Goal: Information Seeking & Learning: Learn about a topic

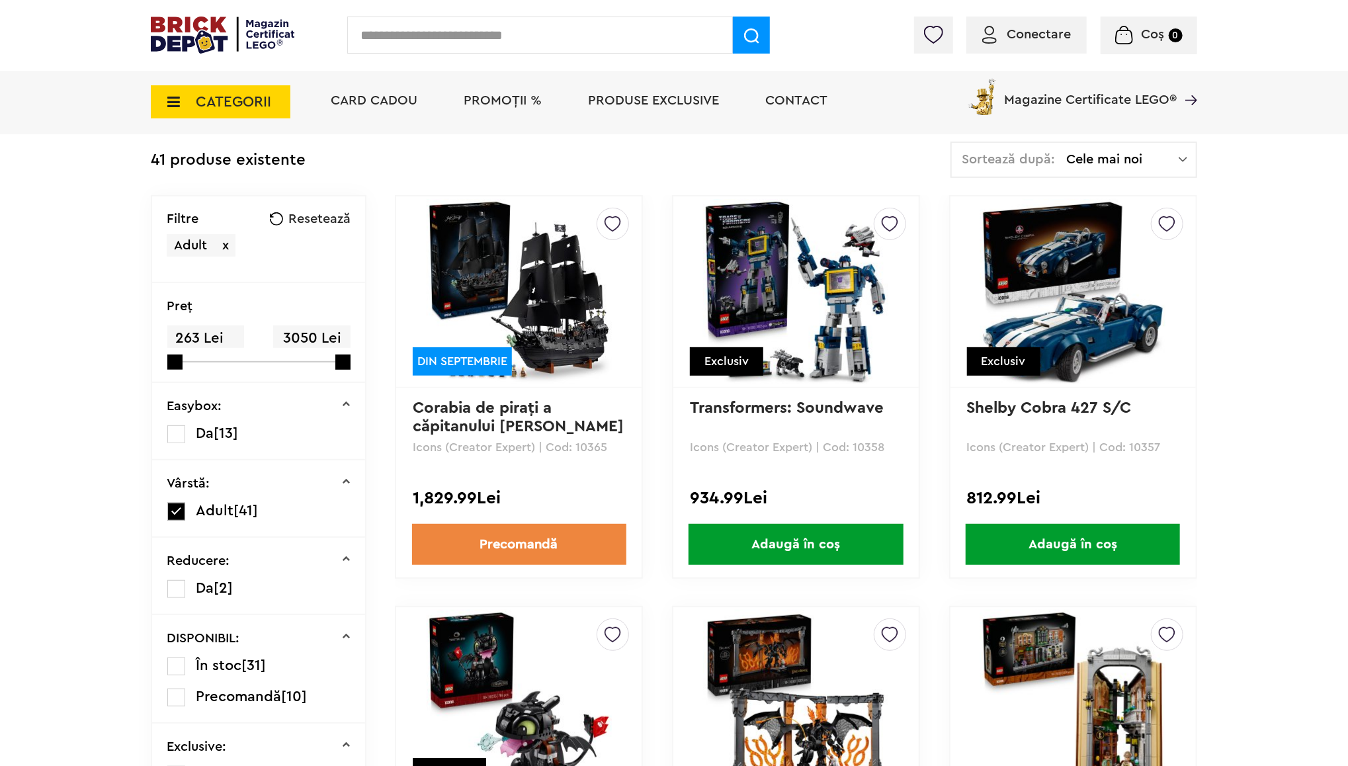
scroll to position [265, 0]
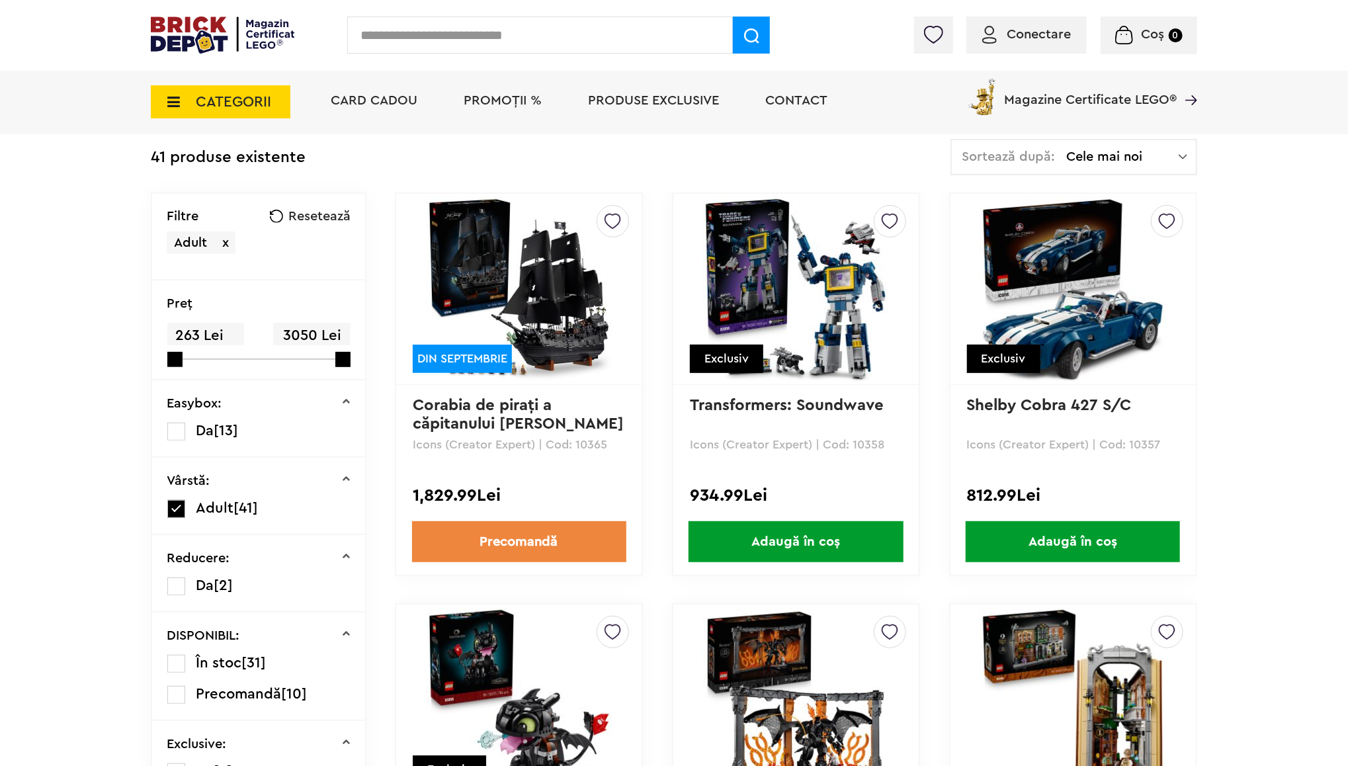
click at [532, 402] on link "Corabia de piraţi a căpitanului [PERSON_NAME]" at bounding box center [518, 415] width 211 height 34
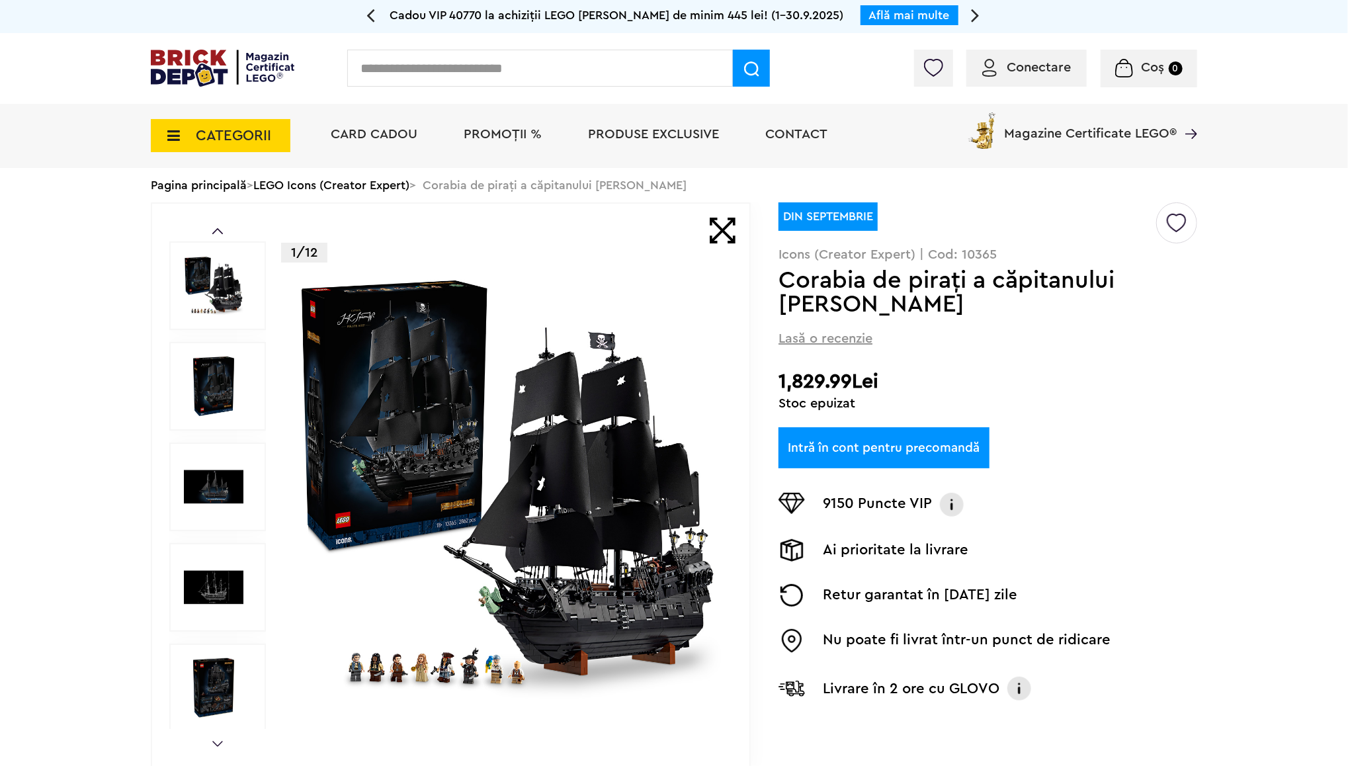
click at [437, 391] on img at bounding box center [508, 487] width 426 height 426
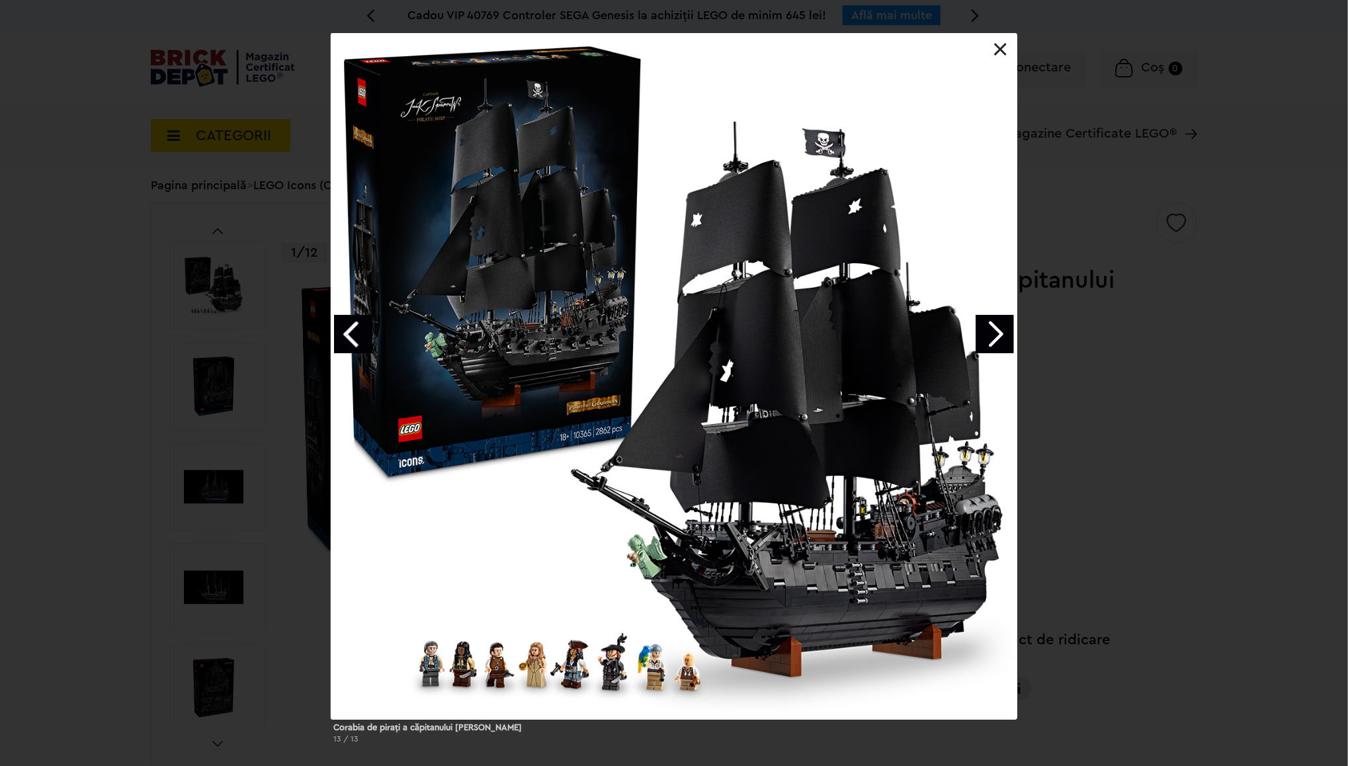
click at [995, 337] on link "Next image" at bounding box center [995, 334] width 38 height 38
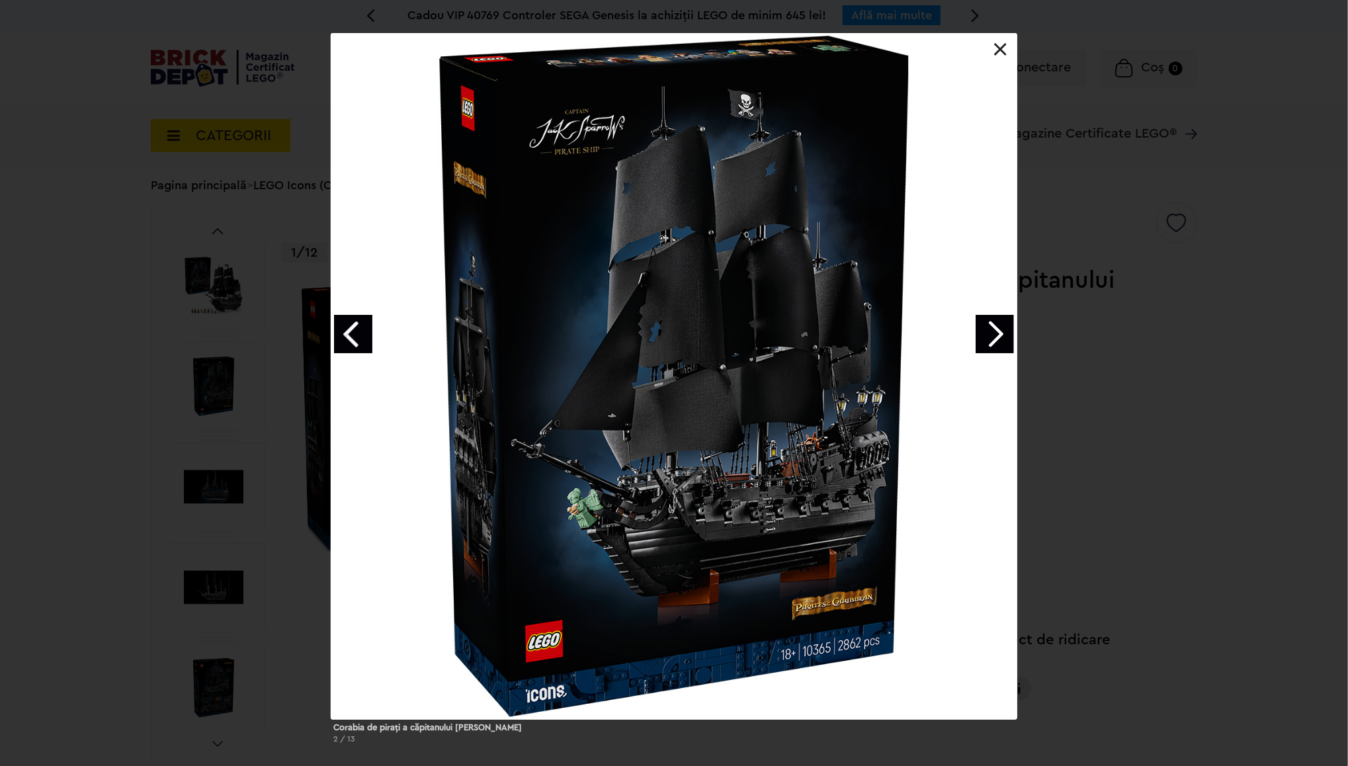
click at [995, 337] on link "Next image" at bounding box center [995, 334] width 38 height 38
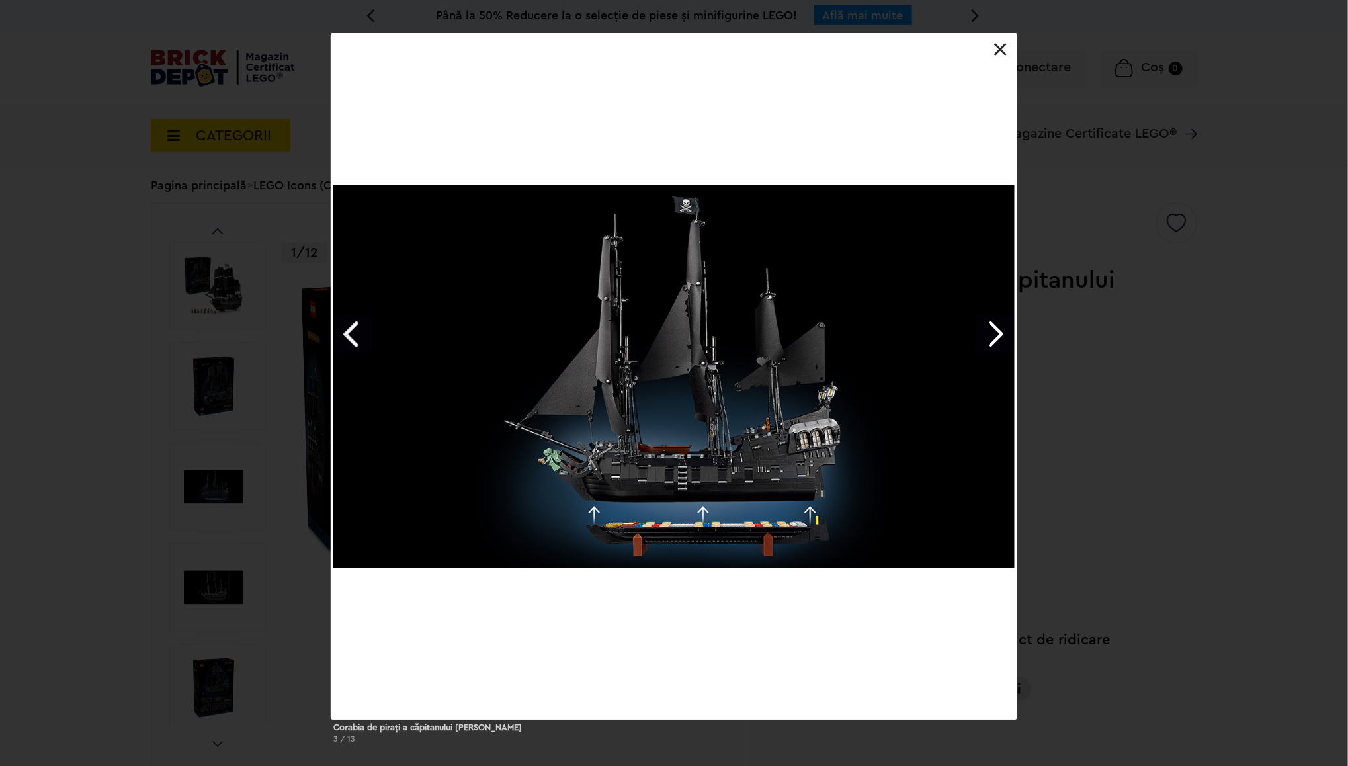
click at [995, 337] on link "Next image" at bounding box center [995, 334] width 38 height 38
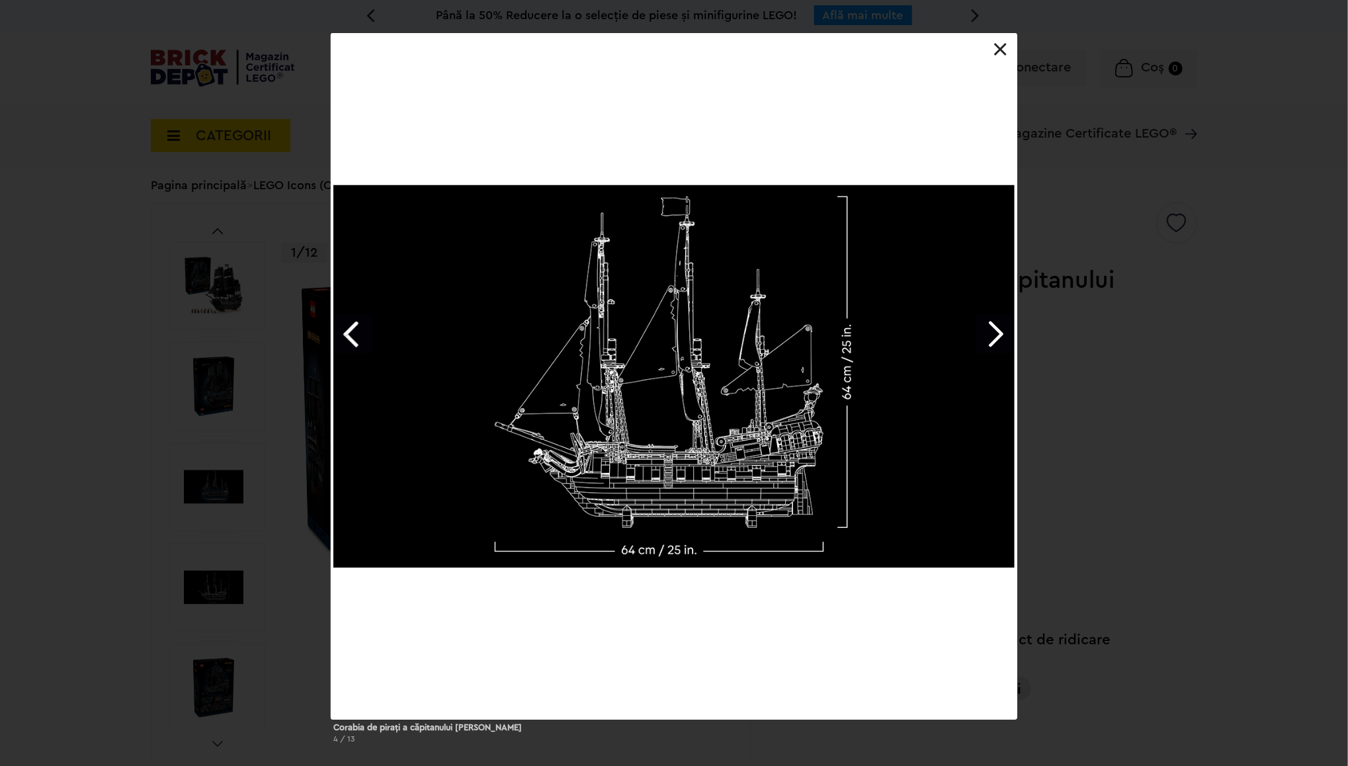
click at [995, 337] on link "Next image" at bounding box center [995, 334] width 38 height 38
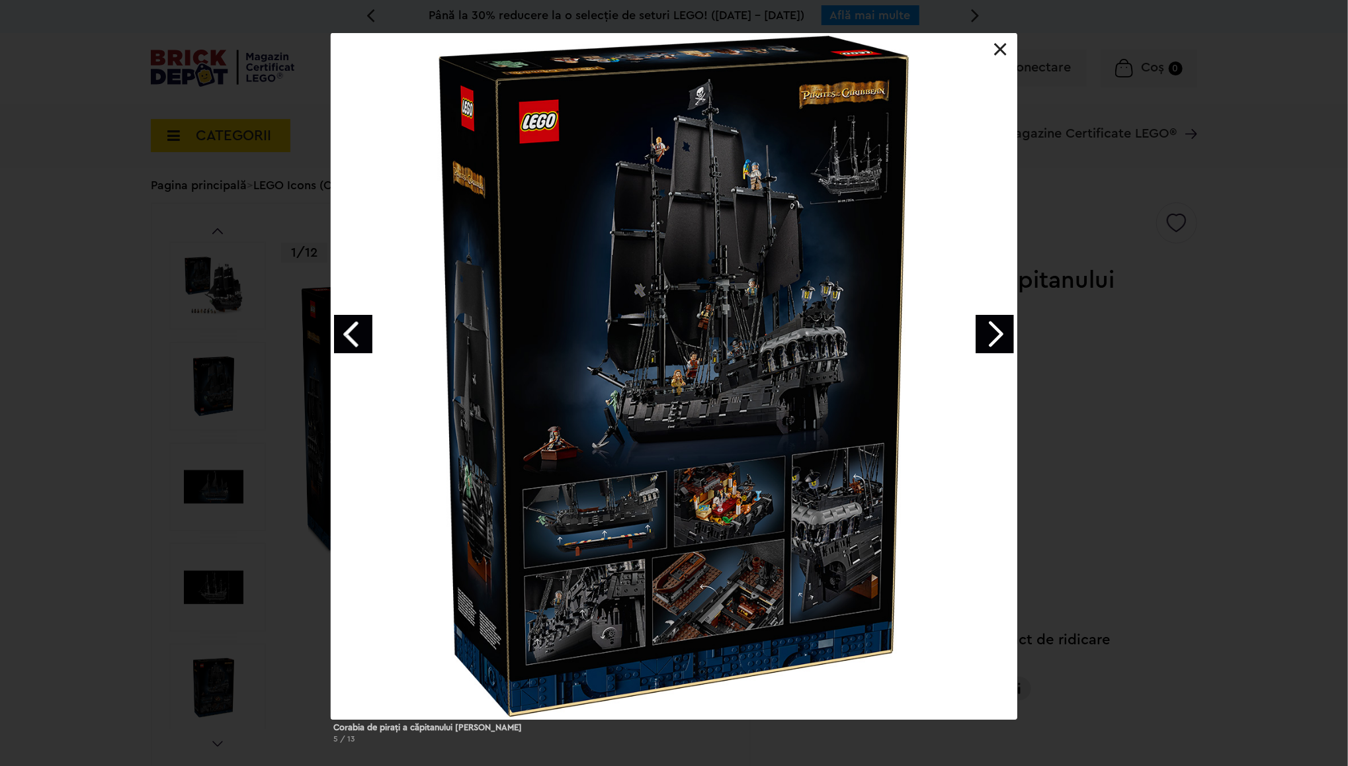
click at [995, 337] on link "Next image" at bounding box center [995, 334] width 38 height 38
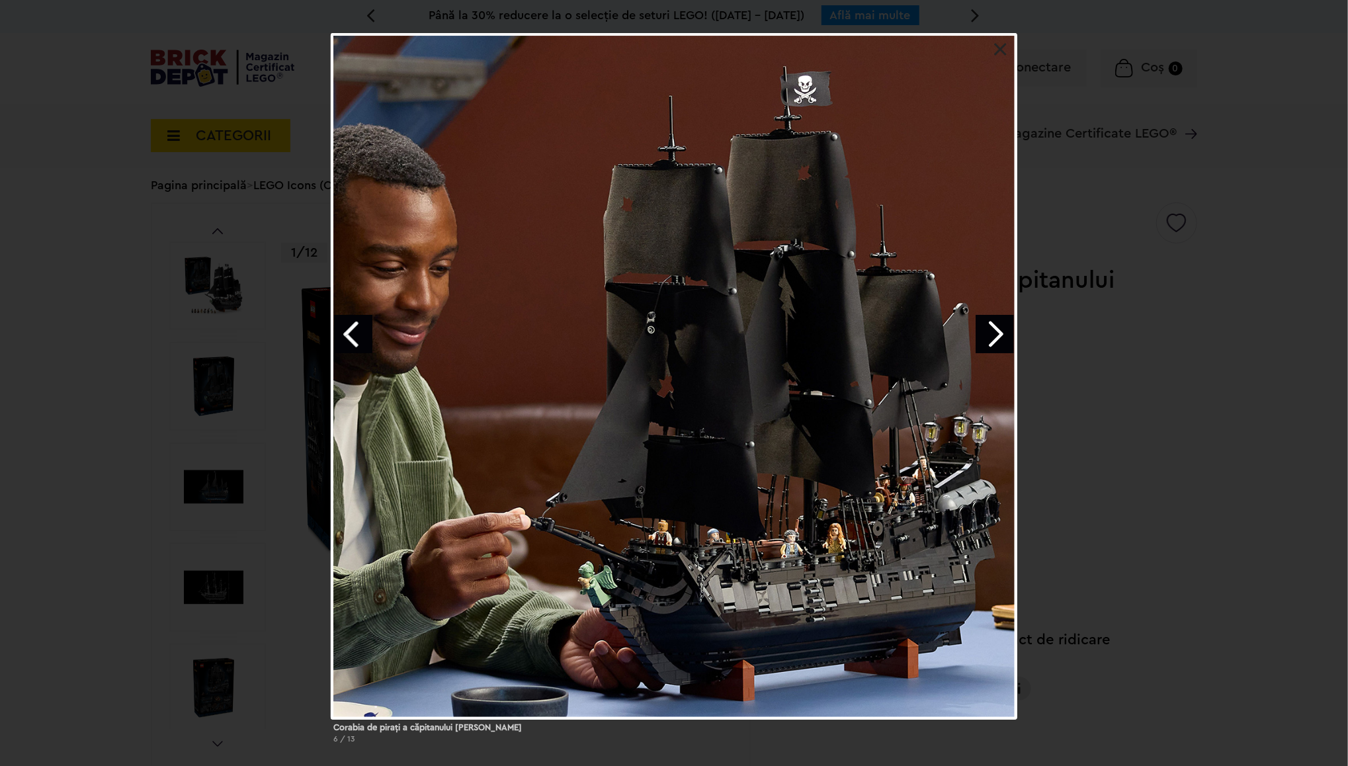
click at [995, 337] on link "Next image" at bounding box center [995, 334] width 38 height 38
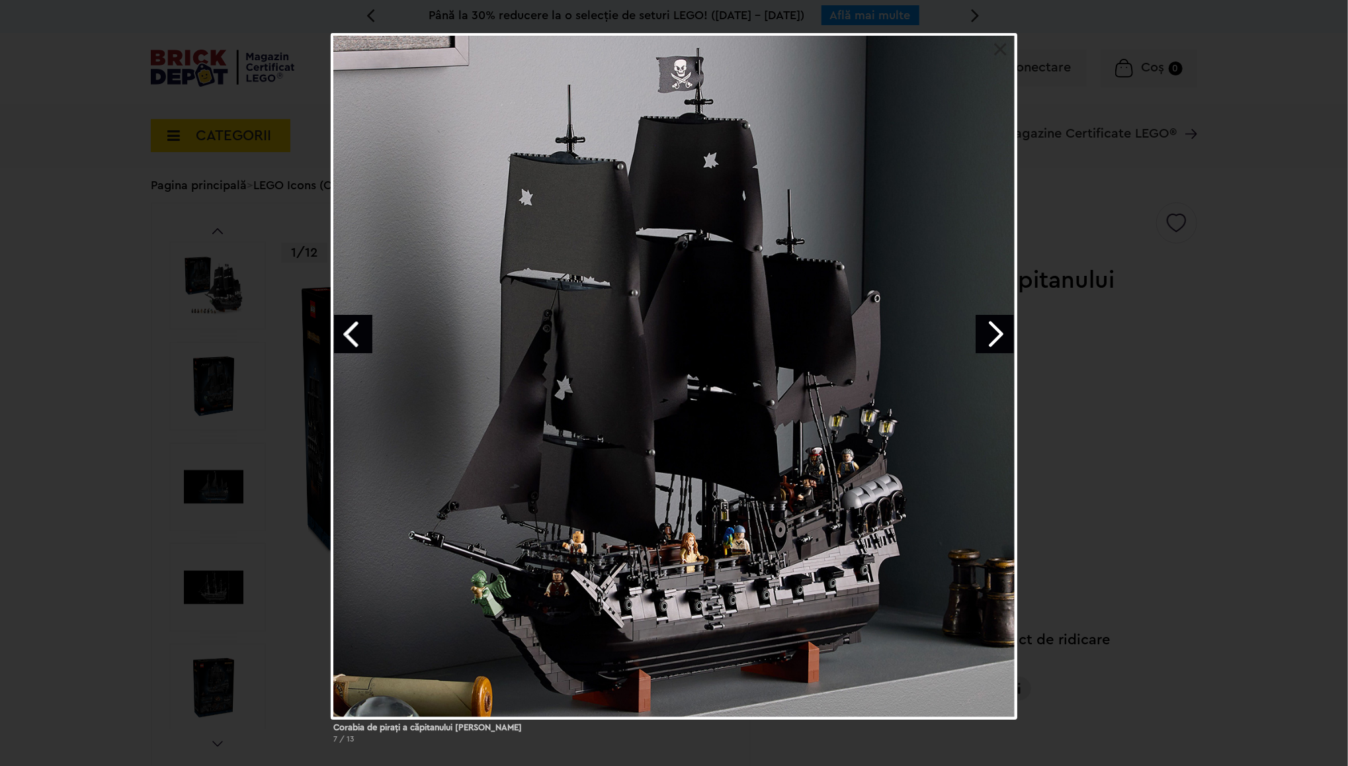
click at [995, 337] on link "Next image" at bounding box center [995, 334] width 38 height 38
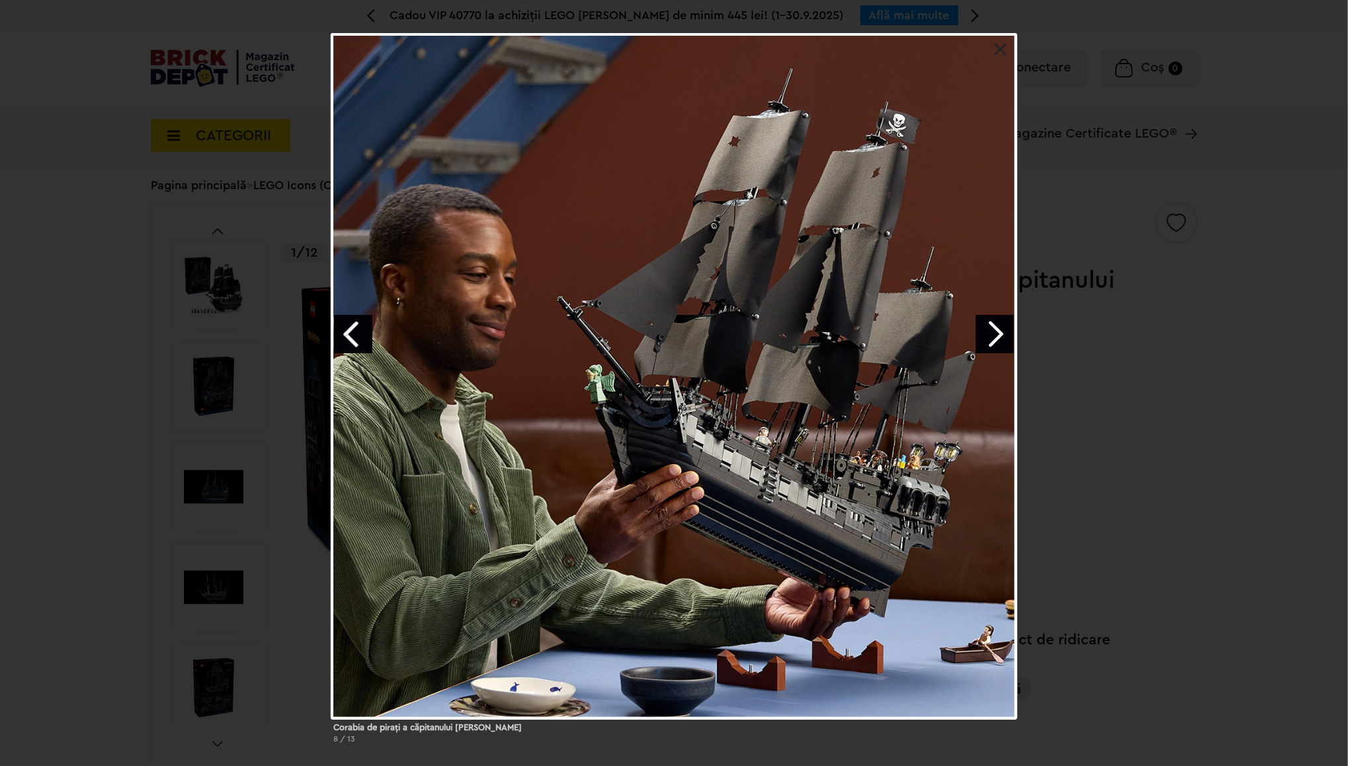
click at [995, 337] on link "Next image" at bounding box center [995, 334] width 38 height 38
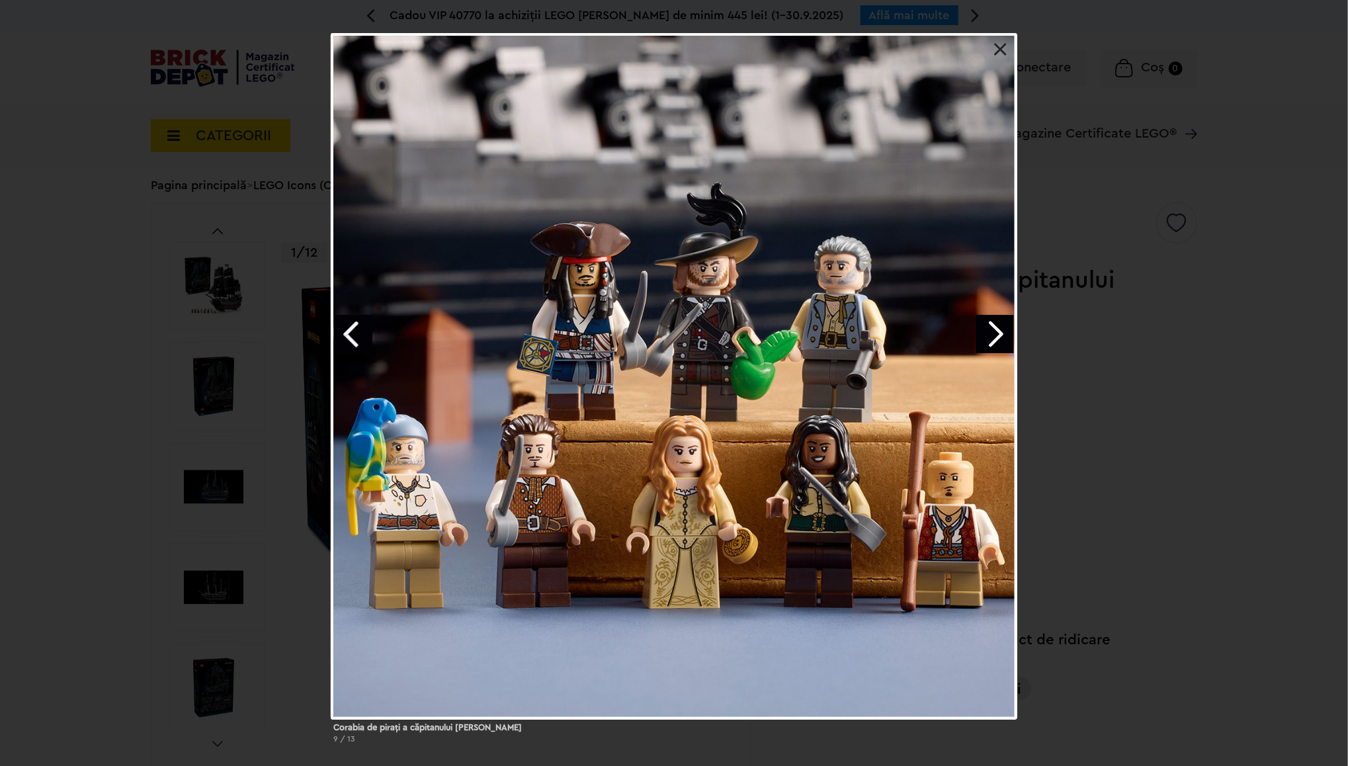
click at [995, 337] on link "Next image" at bounding box center [995, 334] width 38 height 38
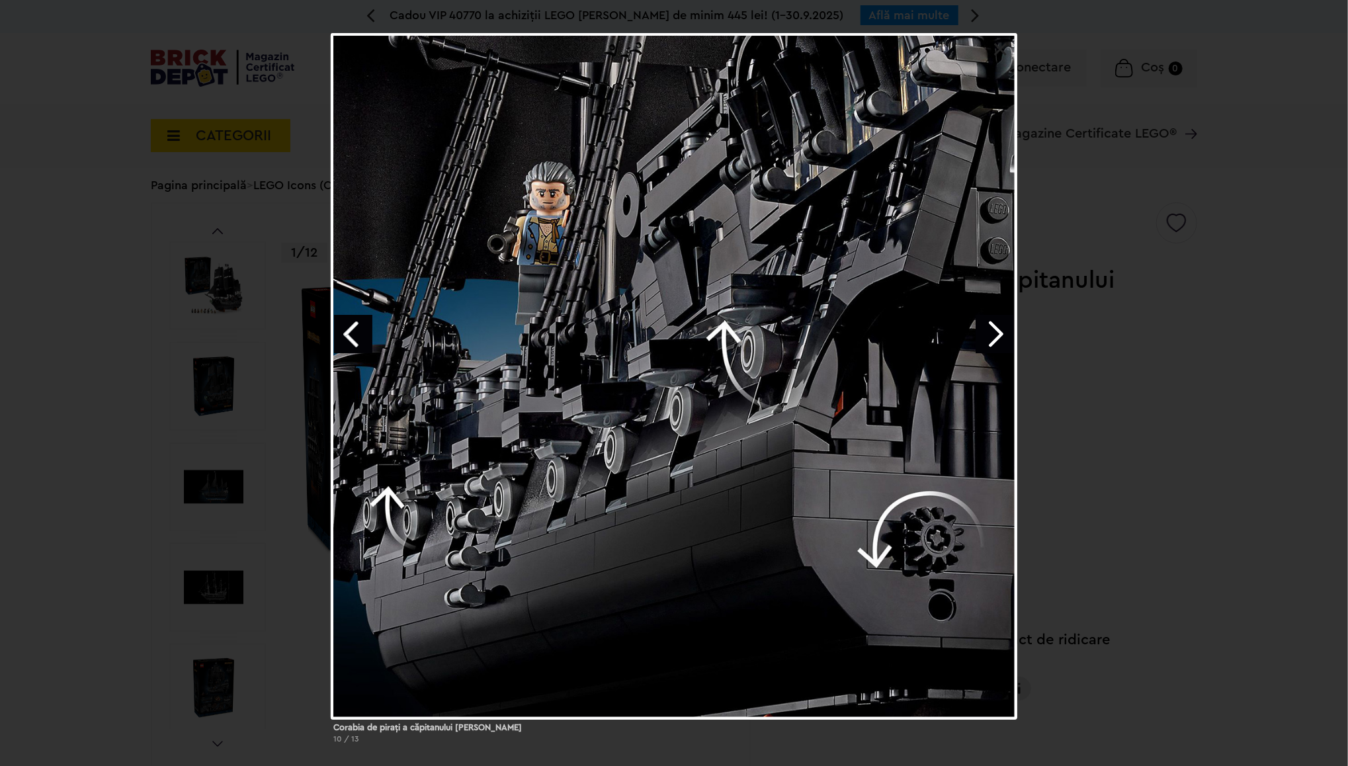
click at [995, 337] on link "Next image" at bounding box center [995, 334] width 38 height 38
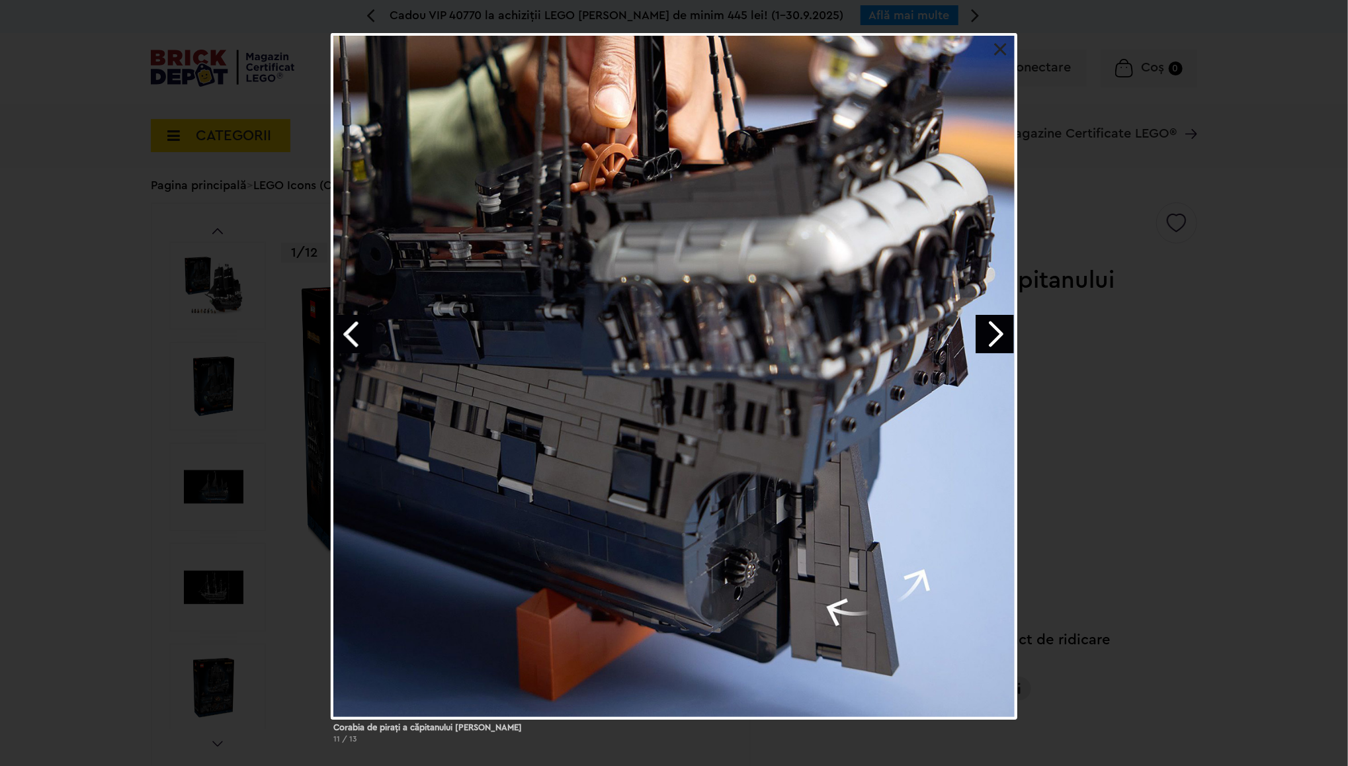
click at [995, 337] on link "Next image" at bounding box center [995, 334] width 38 height 38
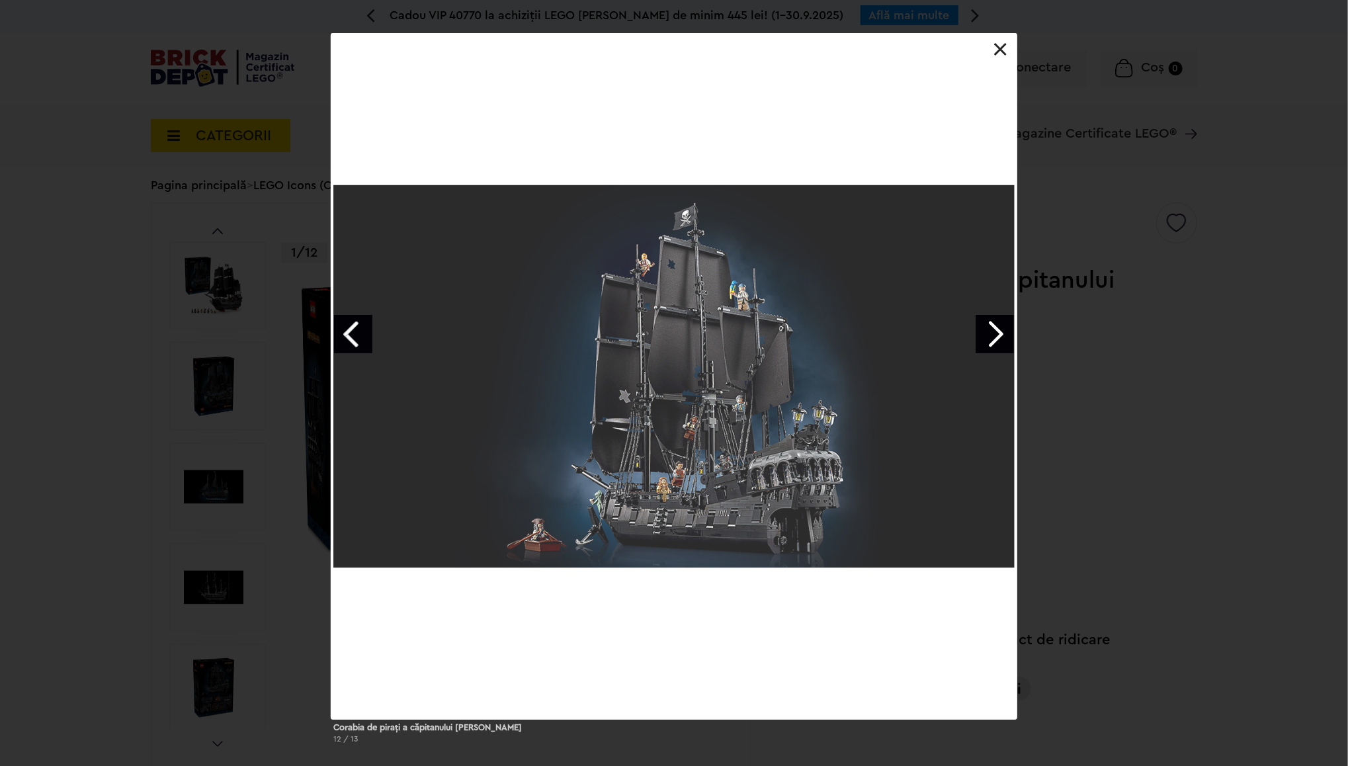
click at [995, 337] on link "Next image" at bounding box center [995, 334] width 38 height 38
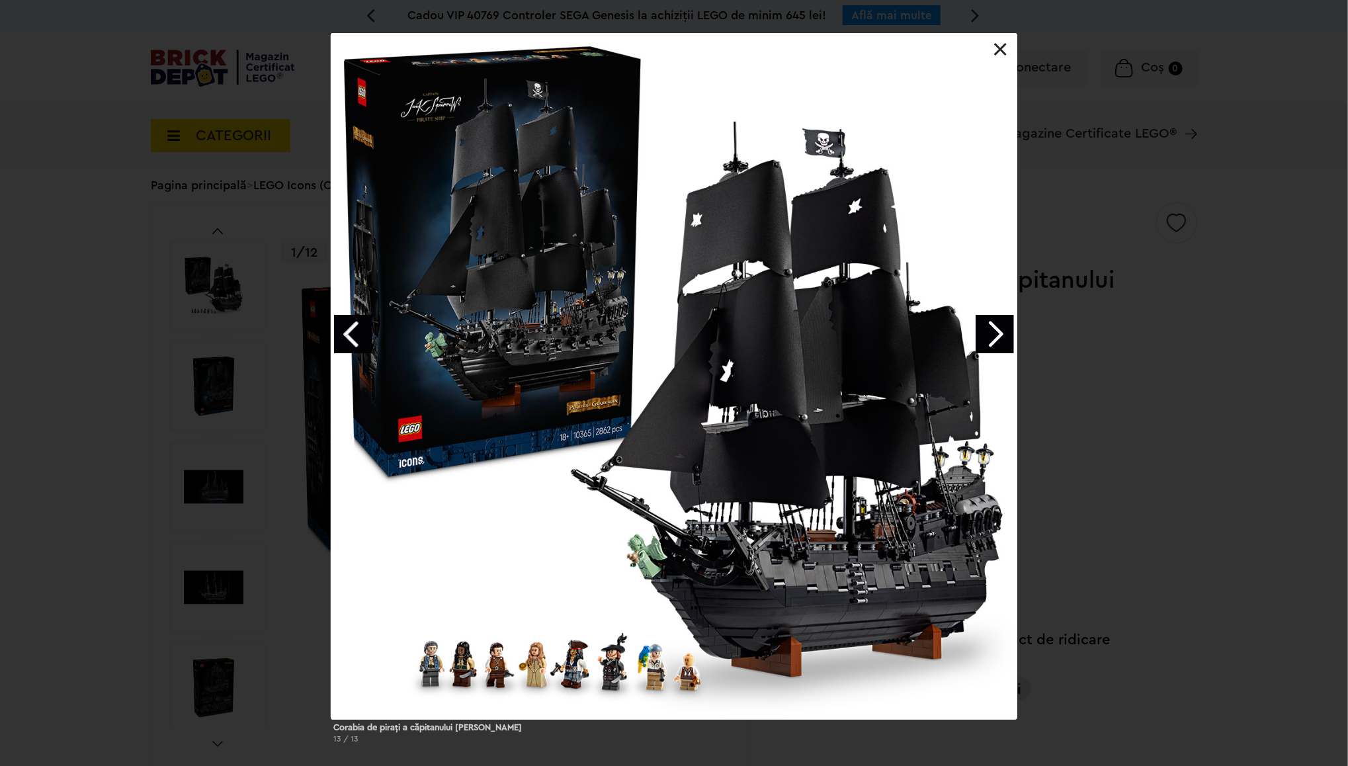
click at [995, 337] on link "Next image" at bounding box center [995, 334] width 38 height 38
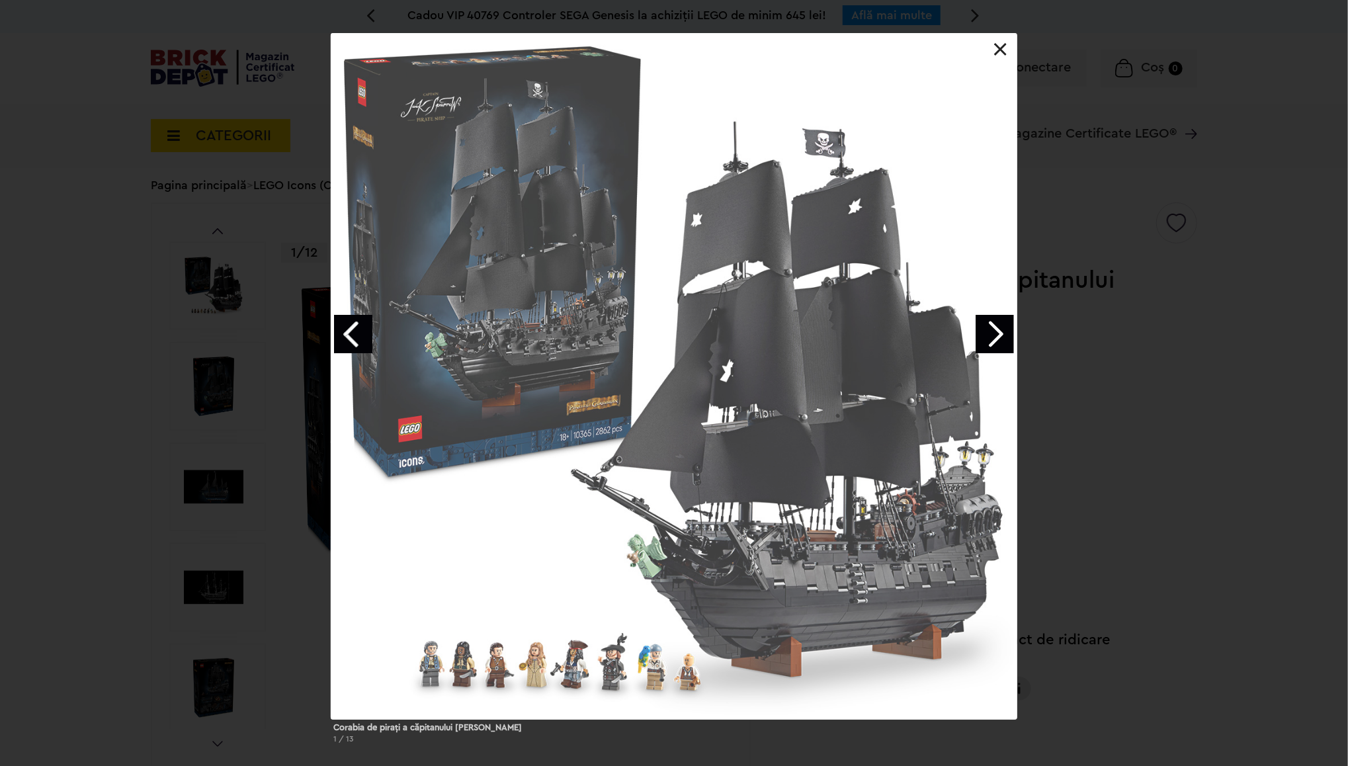
click at [1157, 423] on div "Corabia de piraţi a căpitanului Jack Sparrow 1 / 13" at bounding box center [674, 393] width 1348 height 721
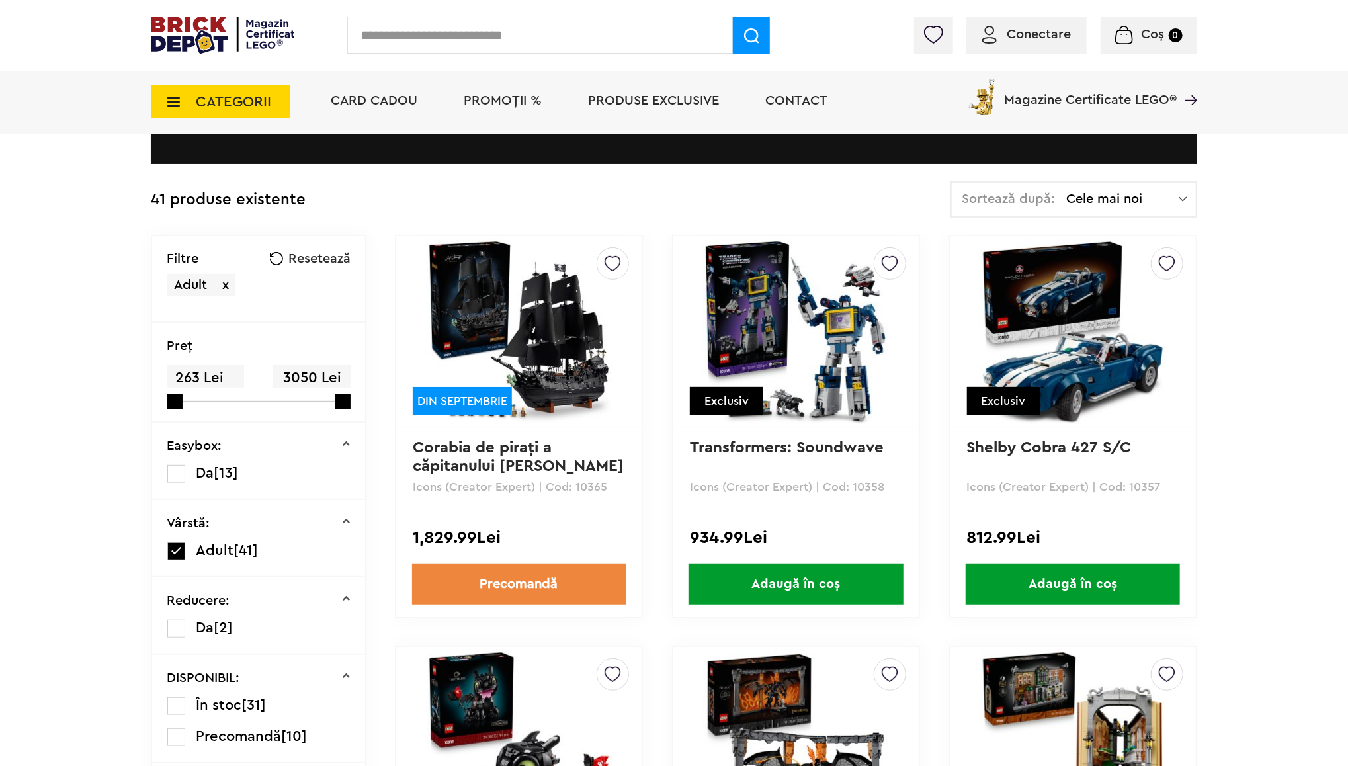
scroll to position [198, 0]
